Goal: Task Accomplishment & Management: Manage account settings

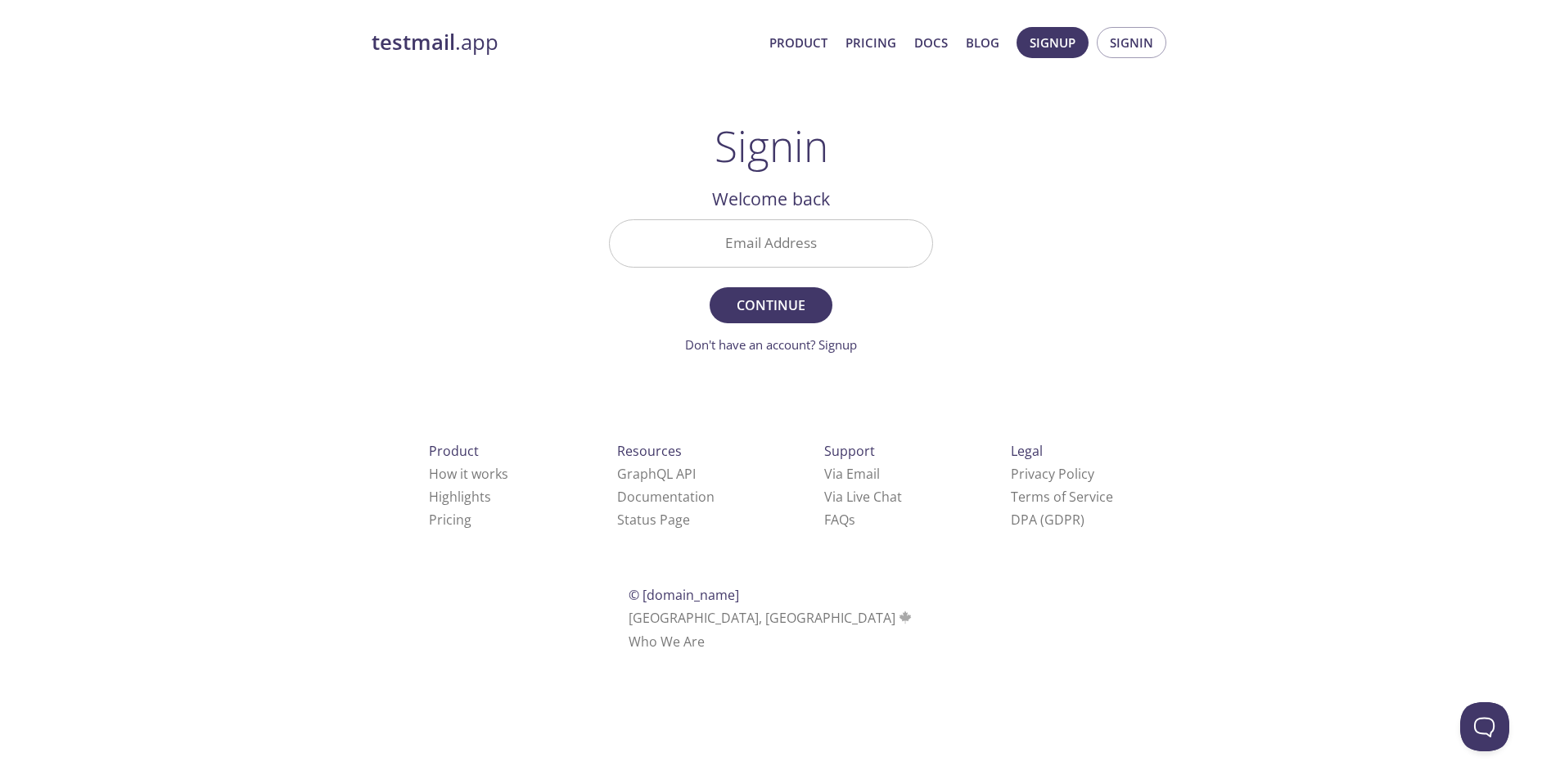
click at [734, 261] on input "Email Address" at bounding box center [771, 243] width 322 height 47
type input "[PERSON_NAME][EMAIL_ADDRESS][PERSON_NAME][DOMAIN_NAME]"
click at [709, 287] on button "Continue" at bounding box center [771, 305] width 122 height 36
click at [811, 257] on input "Signin Security Code" at bounding box center [771, 243] width 322 height 47
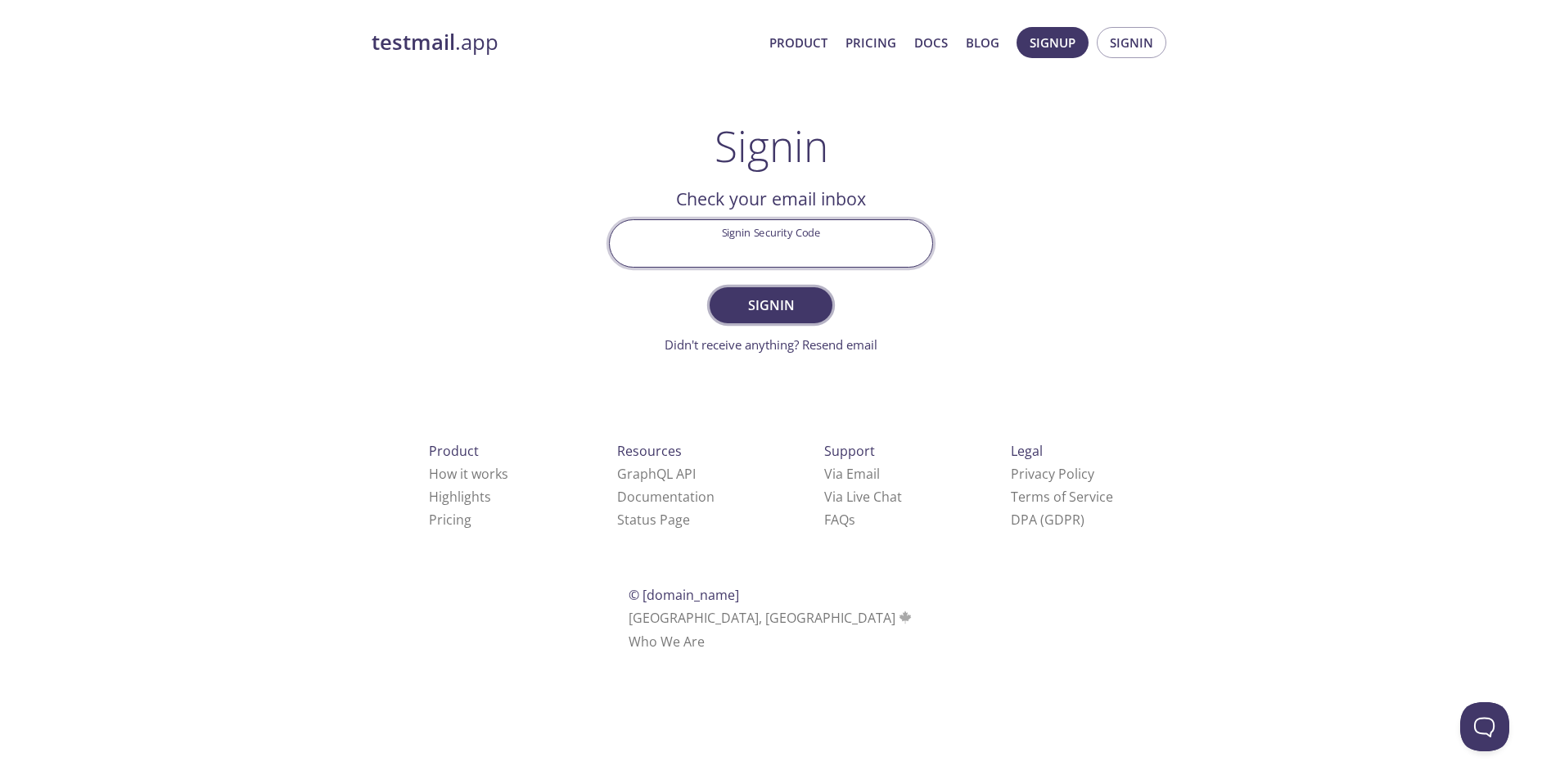
paste input "G3PM6P7"
type input "G3PM6P7"
click at [947, 298] on main "Signin Welcome back Email Address [PERSON_NAME][EMAIL_ADDRESS][PERSON_NAME][DOM…" at bounding box center [771, 238] width 364 height 233
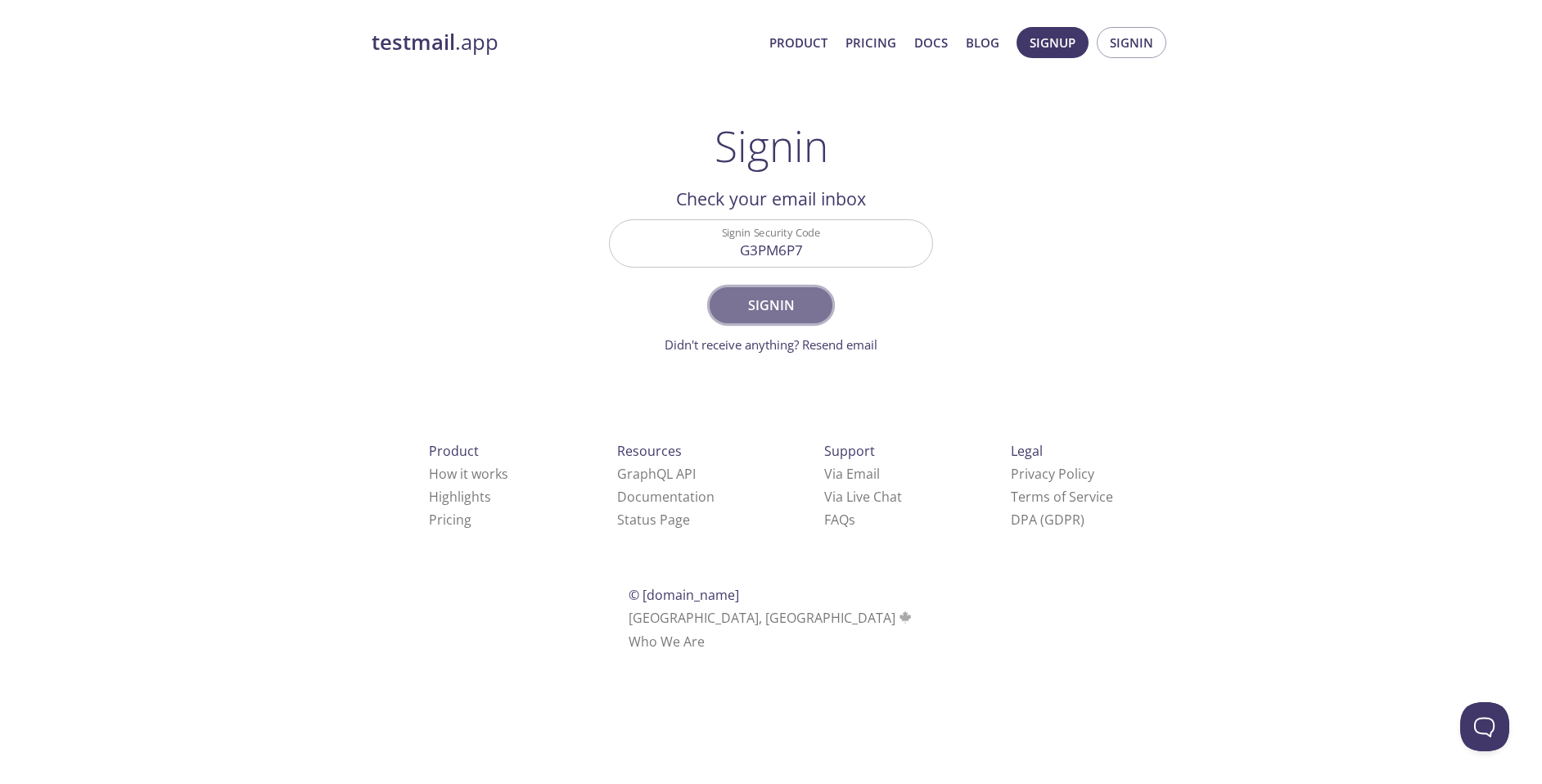
click at [765, 296] on span "Signin" at bounding box center [771, 305] width 87 height 23
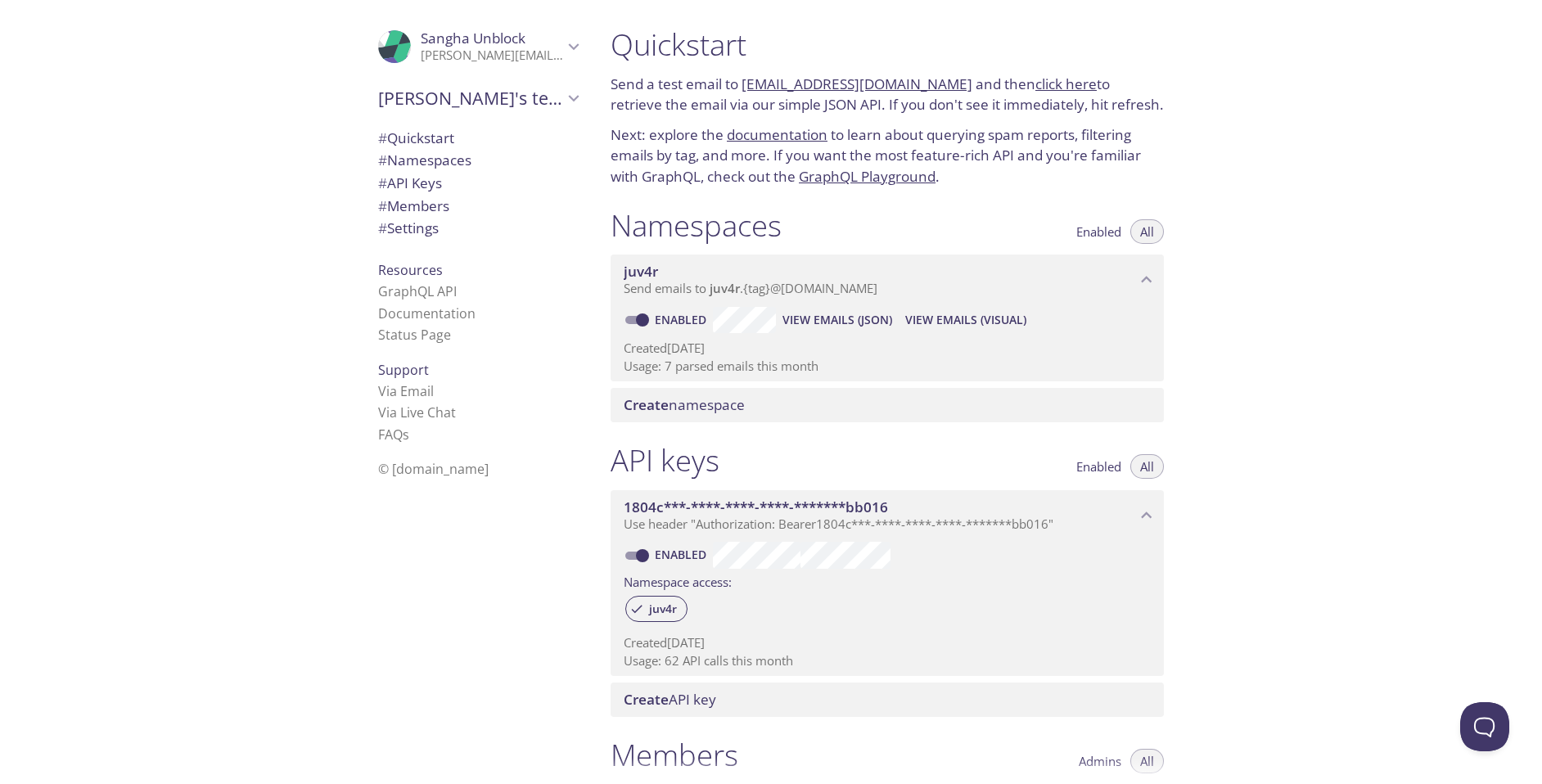
click at [982, 330] on span "View Emails (Visual)" at bounding box center [965, 319] width 121 height 20
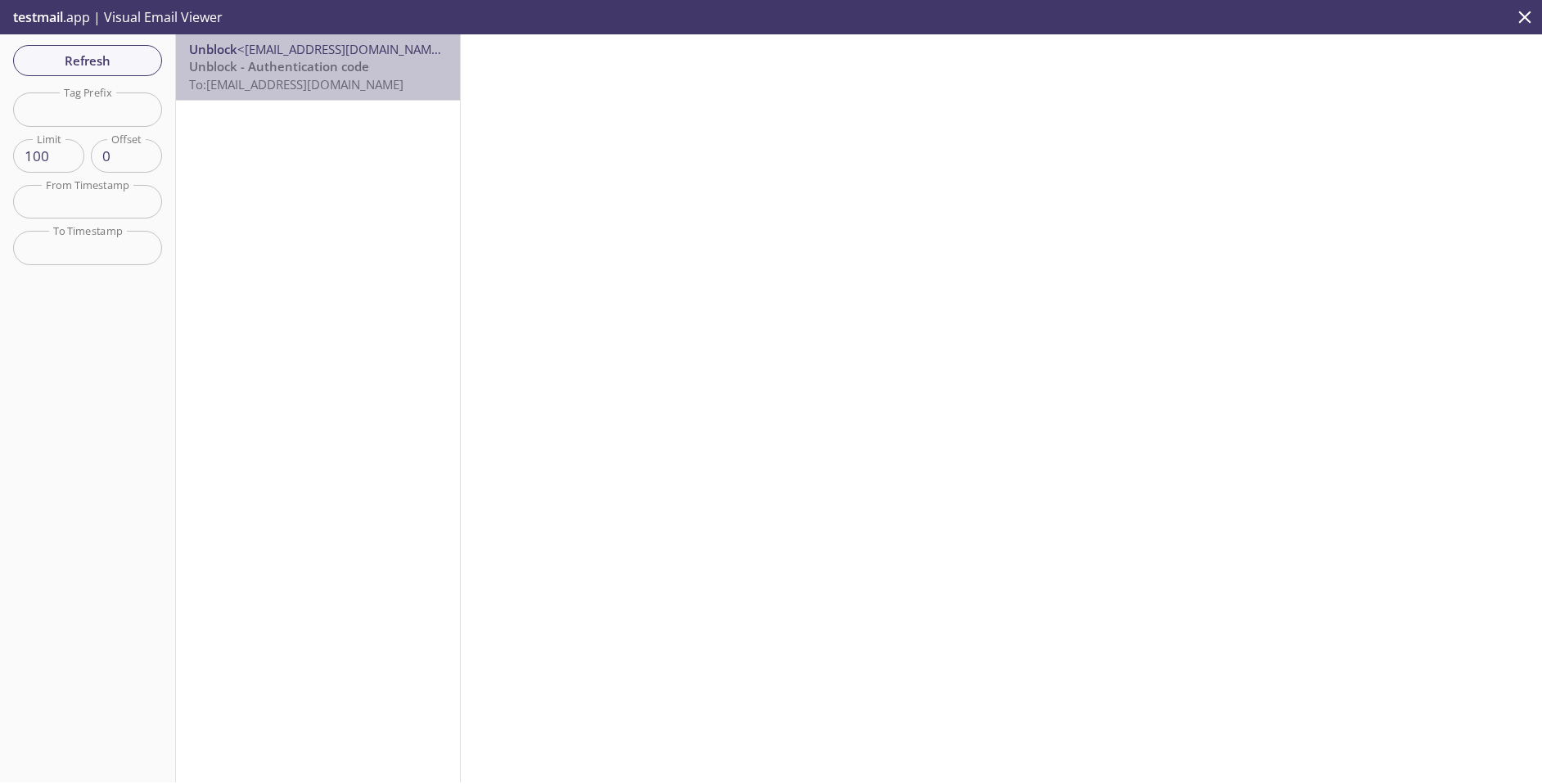
click at [331, 89] on span "To: [EMAIL_ADDRESS][DOMAIN_NAME]" at bounding box center [296, 84] width 214 height 16
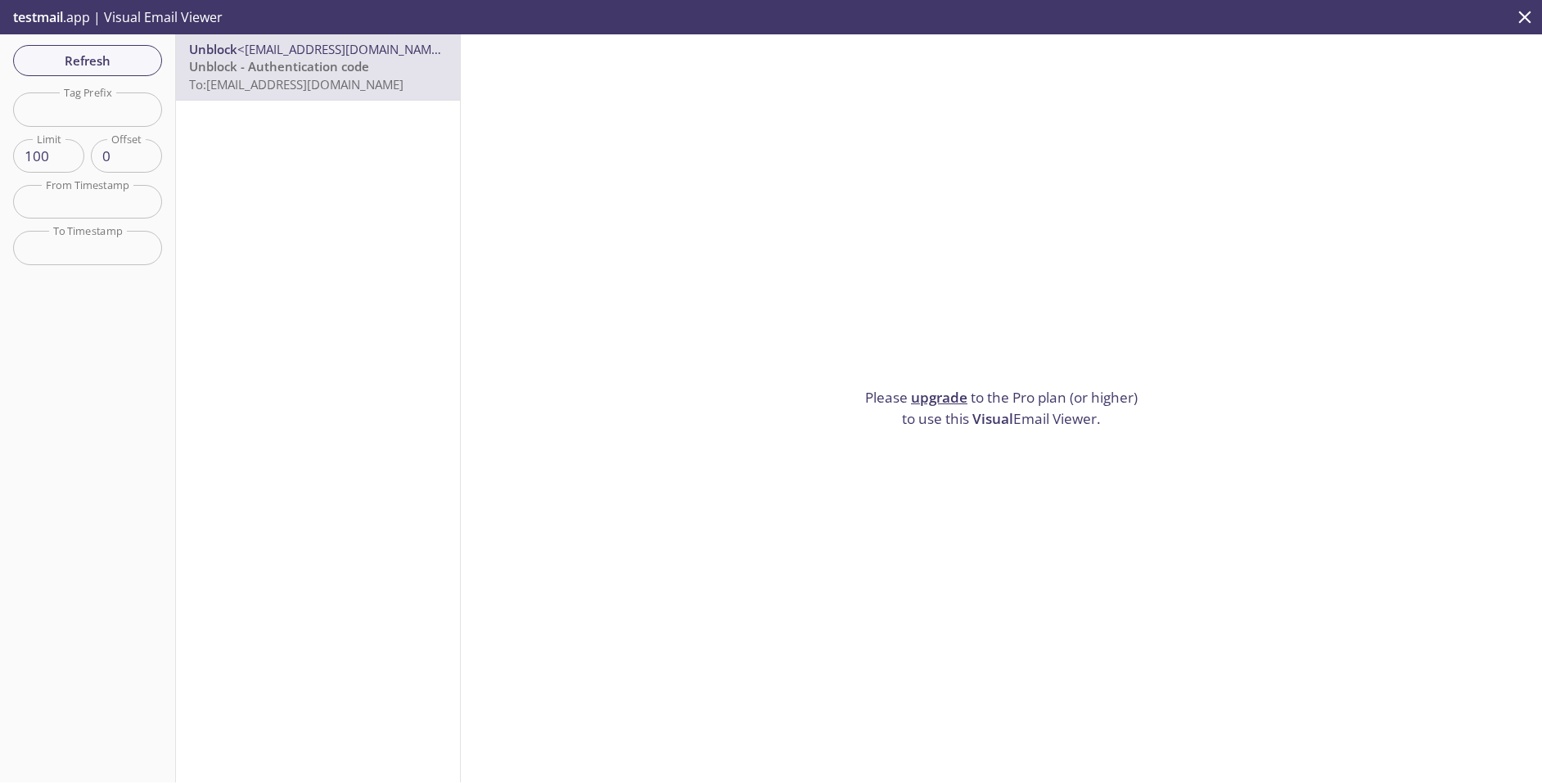
click at [361, 59] on span "Unblock - Authentication code" at bounding box center [279, 65] width 180 height 16
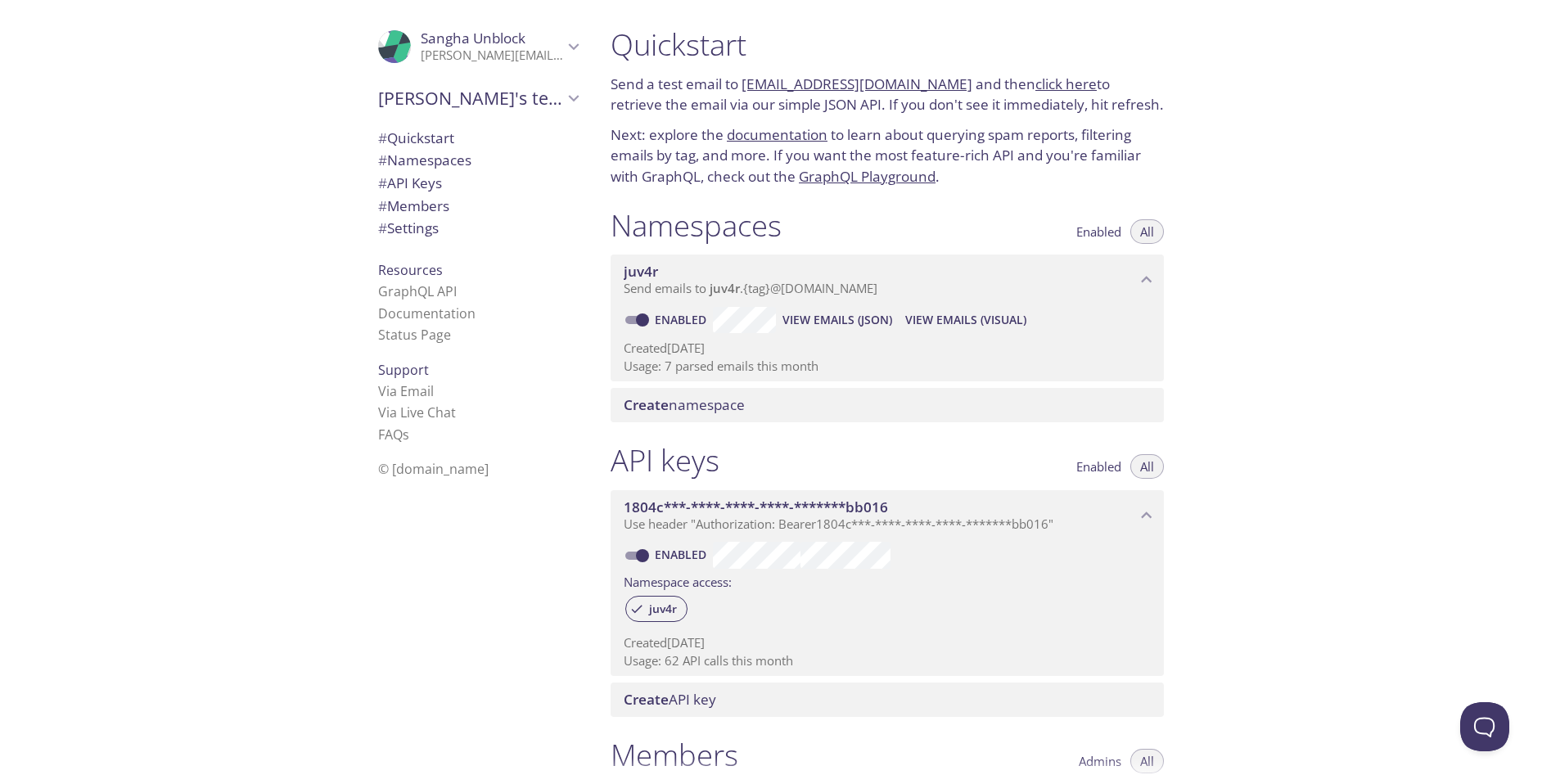
click at [858, 326] on span "View Emails (JSON)" at bounding box center [837, 319] width 110 height 20
